Goal: Transaction & Acquisition: Purchase product/service

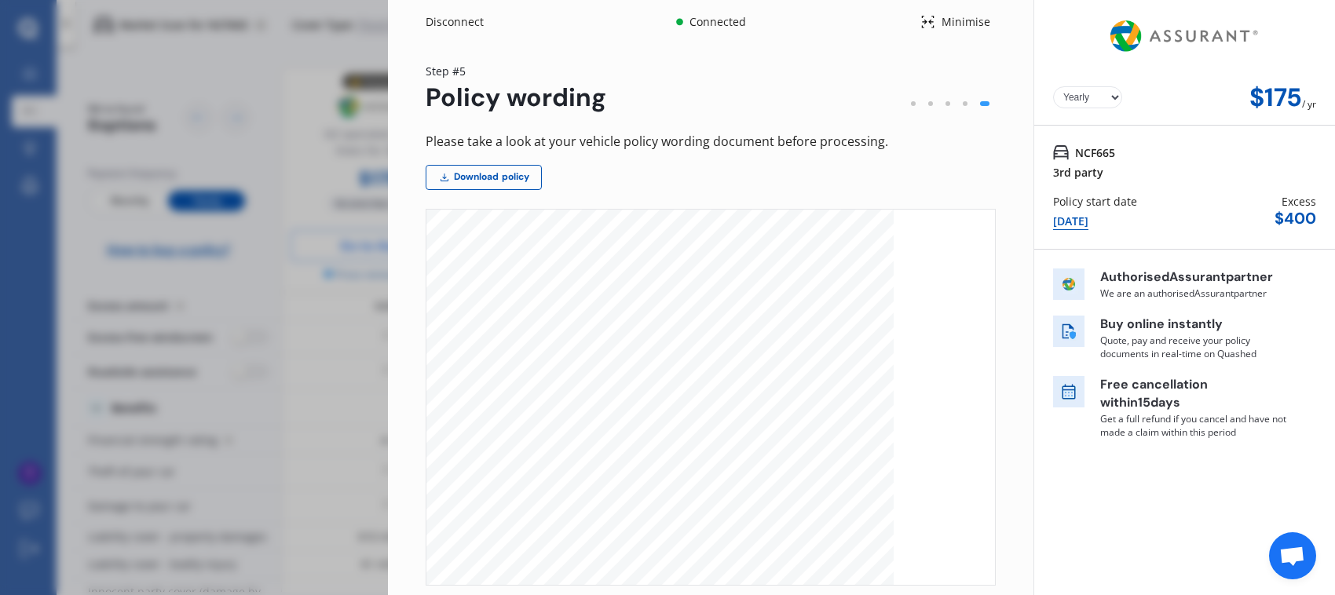
click at [1076, 101] on select "Yearly Monthly" at bounding box center [1087, 97] width 69 height 22
click at [1103, 98] on select "Yearly Monthly" at bounding box center [1087, 97] width 69 height 22
select select "Monthly"
click at [1053, 86] on select "Yearly Monthly" at bounding box center [1087, 97] width 69 height 22
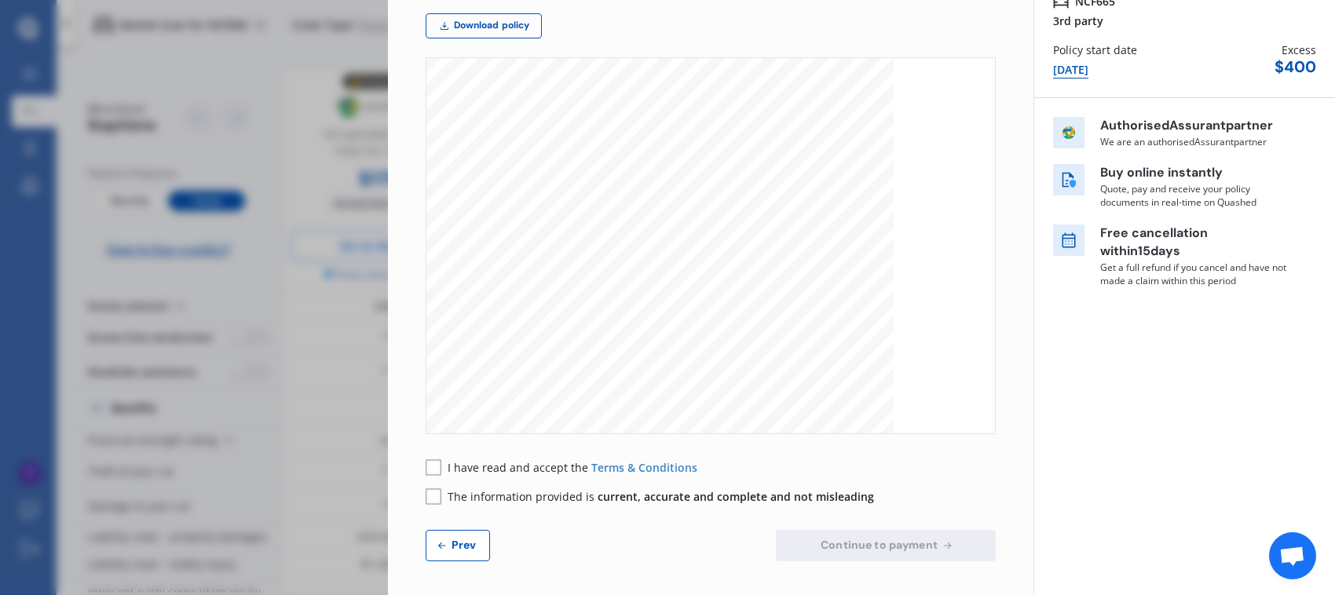
scroll to position [154, 0]
click at [437, 465] on rect at bounding box center [434, 465] width 16 height 16
click at [426, 503] on div "Please take a look at your vehicle policy wording document before processing. D…" at bounding box center [711, 268] width 570 height 582
click at [438, 493] on rect at bounding box center [434, 494] width 16 height 16
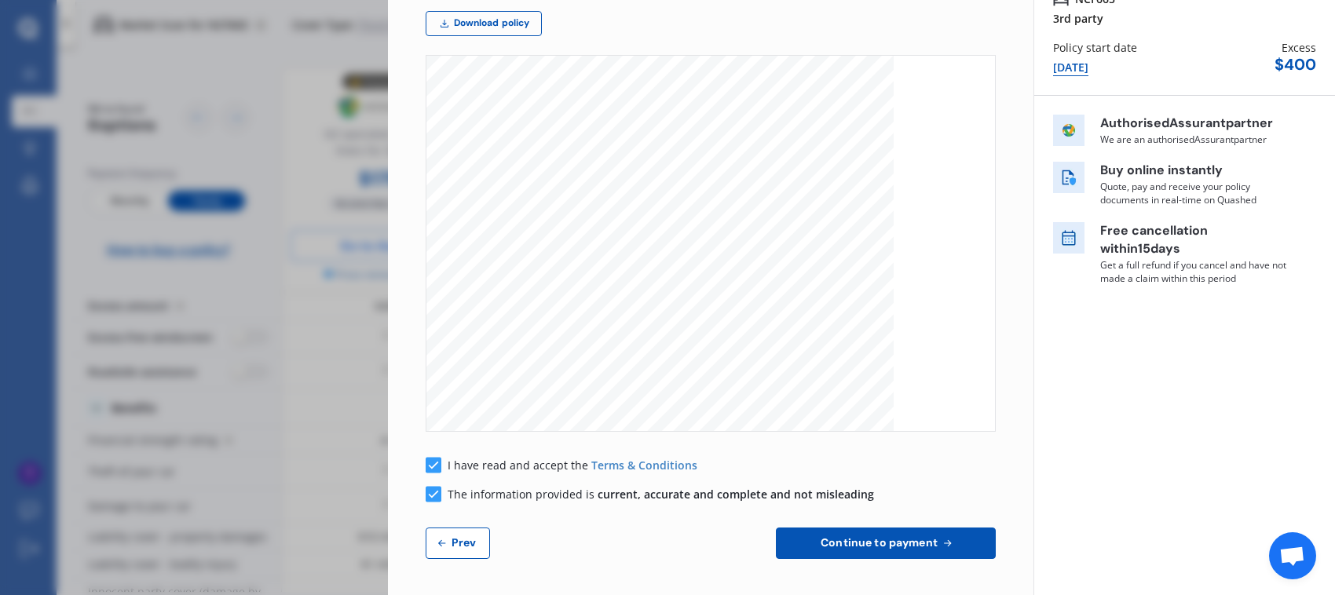
click at [842, 542] on span "Continue to payment" at bounding box center [878, 542] width 123 height 13
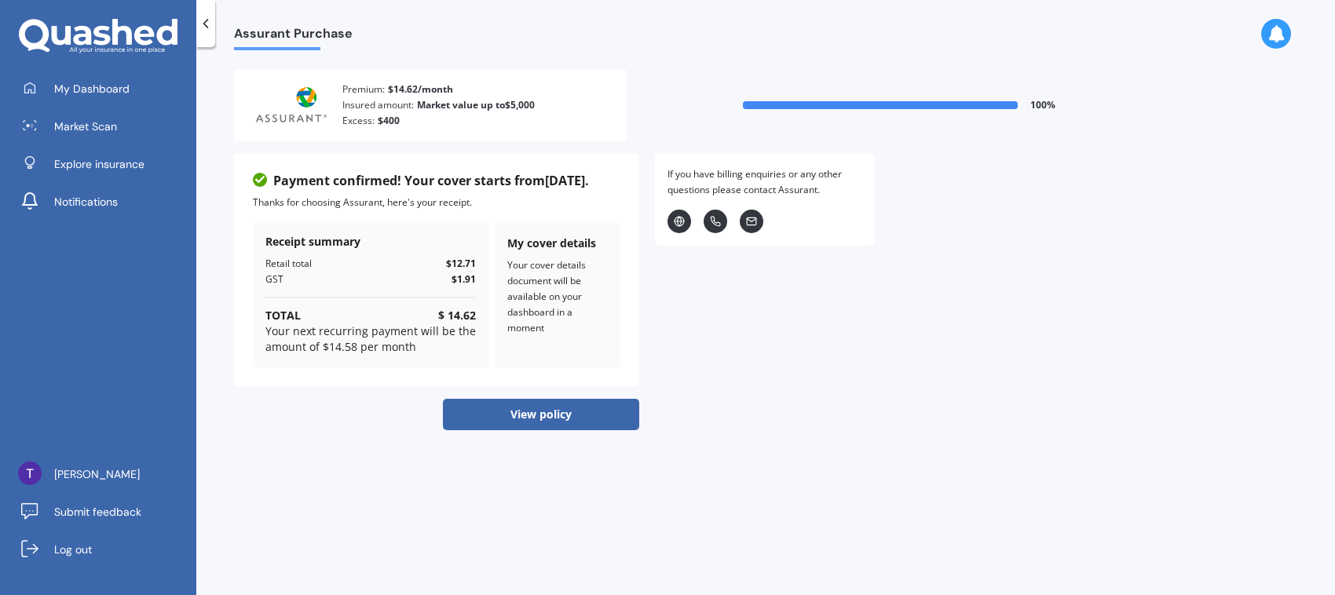
click at [544, 416] on button "View policy" at bounding box center [541, 414] width 196 height 31
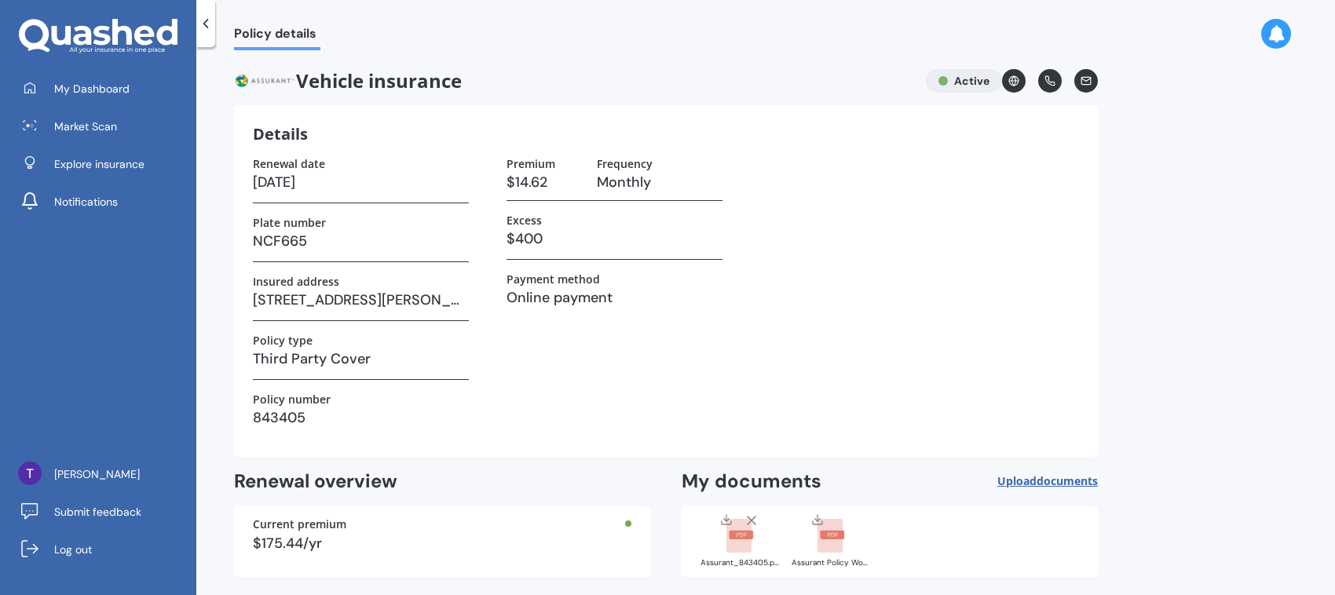
click at [1081, 82] on icon at bounding box center [1085, 80] width 9 height 7
